Goal: Use online tool/utility: Utilize a website feature to perform a specific function

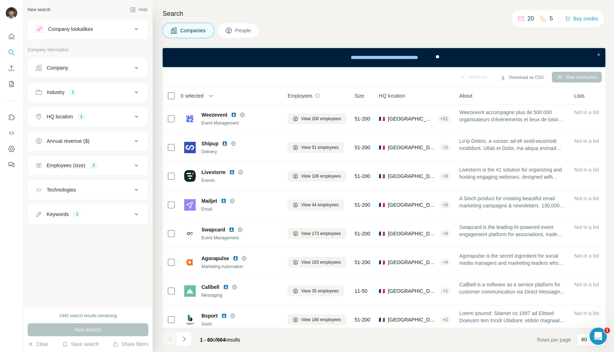
click at [74, 100] on button "Industry 1" at bounding box center [88, 92] width 120 height 17
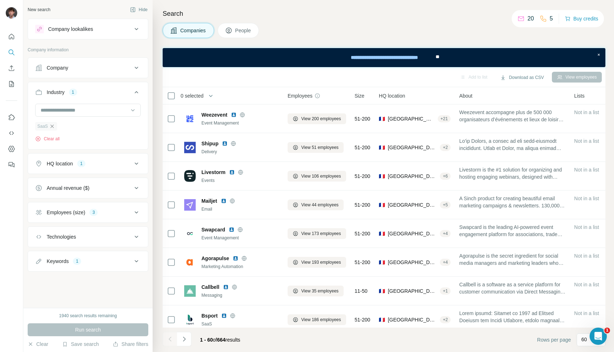
click at [53, 125] on icon "button" at bounding box center [52, 127] width 6 height 6
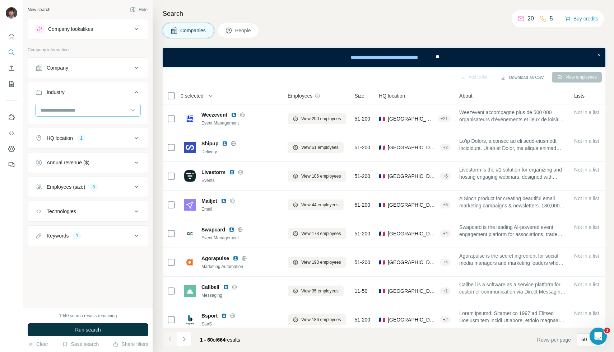
click at [70, 110] on input at bounding box center [84, 110] width 89 height 8
click at [291, 24] on div "Companies People" at bounding box center [384, 30] width 443 height 15
drag, startPoint x: 287, startPoint y: 28, endPoint x: 186, endPoint y: 20, distance: 101.2
click at [186, 20] on div "Search Companies People Add to list Download as CSV View employees 0 selected C…" at bounding box center [383, 176] width 461 height 352
click at [212, 16] on h4 "Search" at bounding box center [384, 14] width 443 height 10
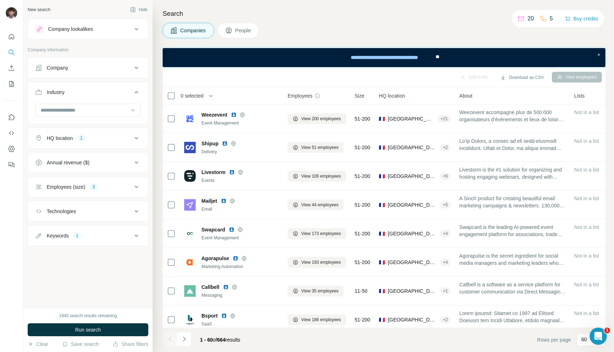
click at [281, 17] on h4 "Search" at bounding box center [384, 14] width 443 height 10
